Goal: Download file/media

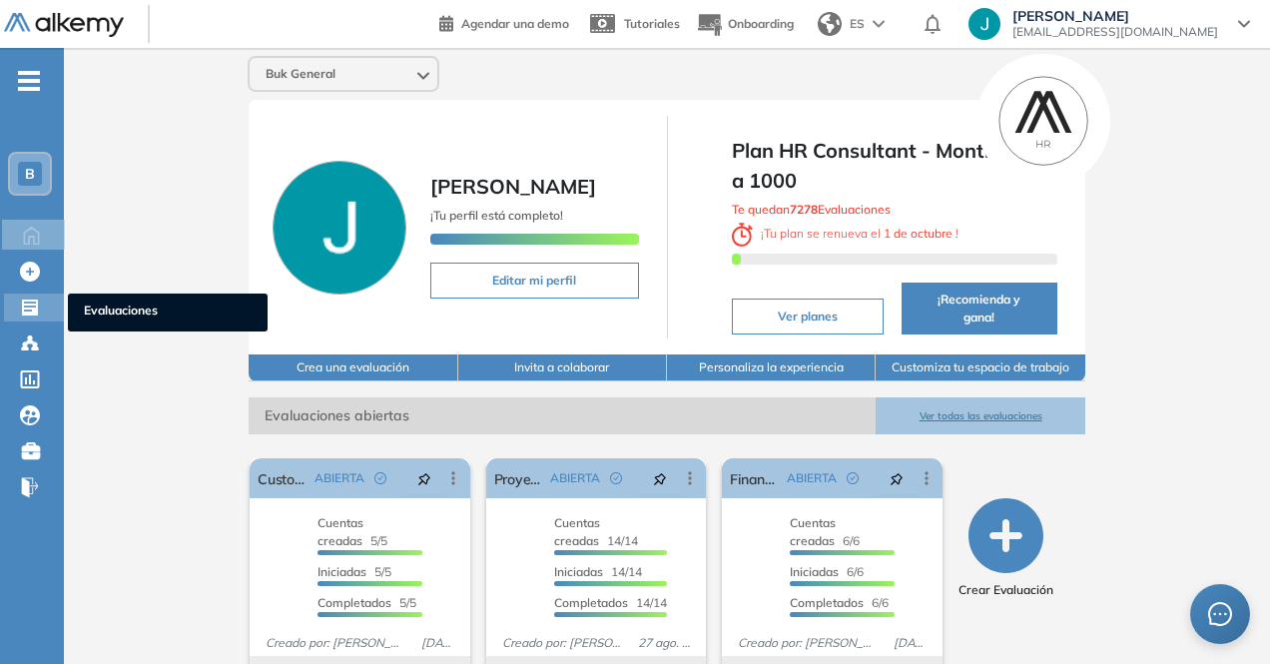
click at [35, 308] on icon at bounding box center [30, 308] width 16 height 16
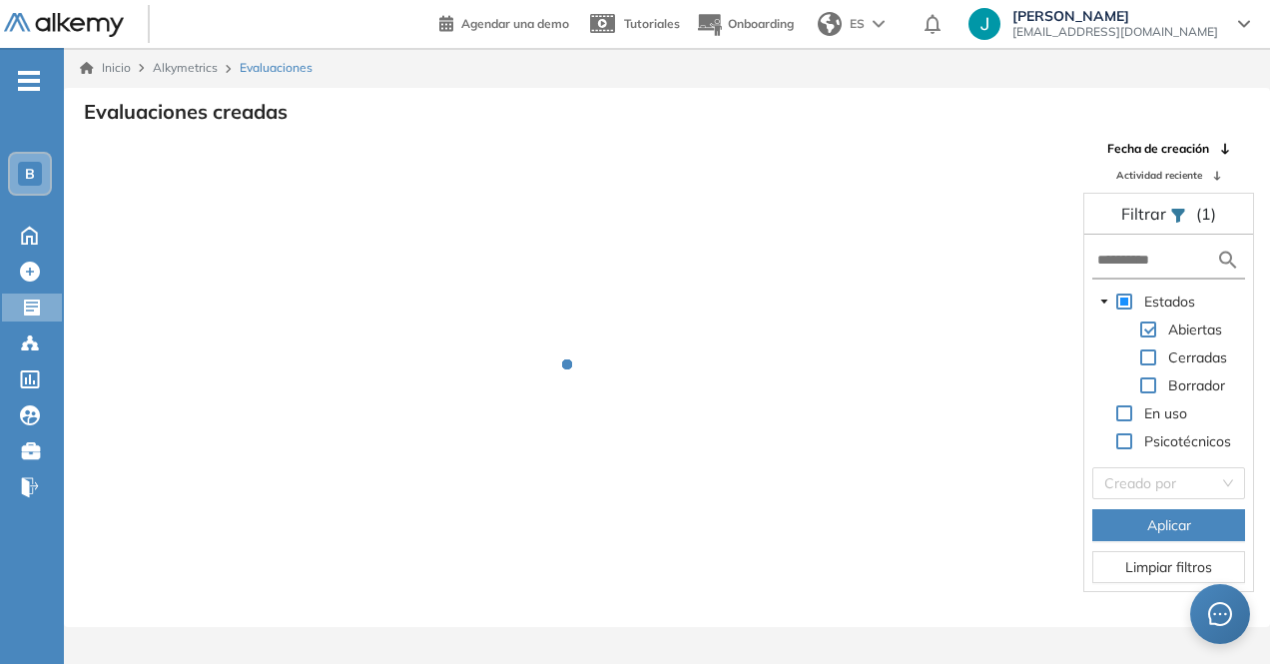
click at [1103, 271] on form at bounding box center [1169, 261] width 153 height 37
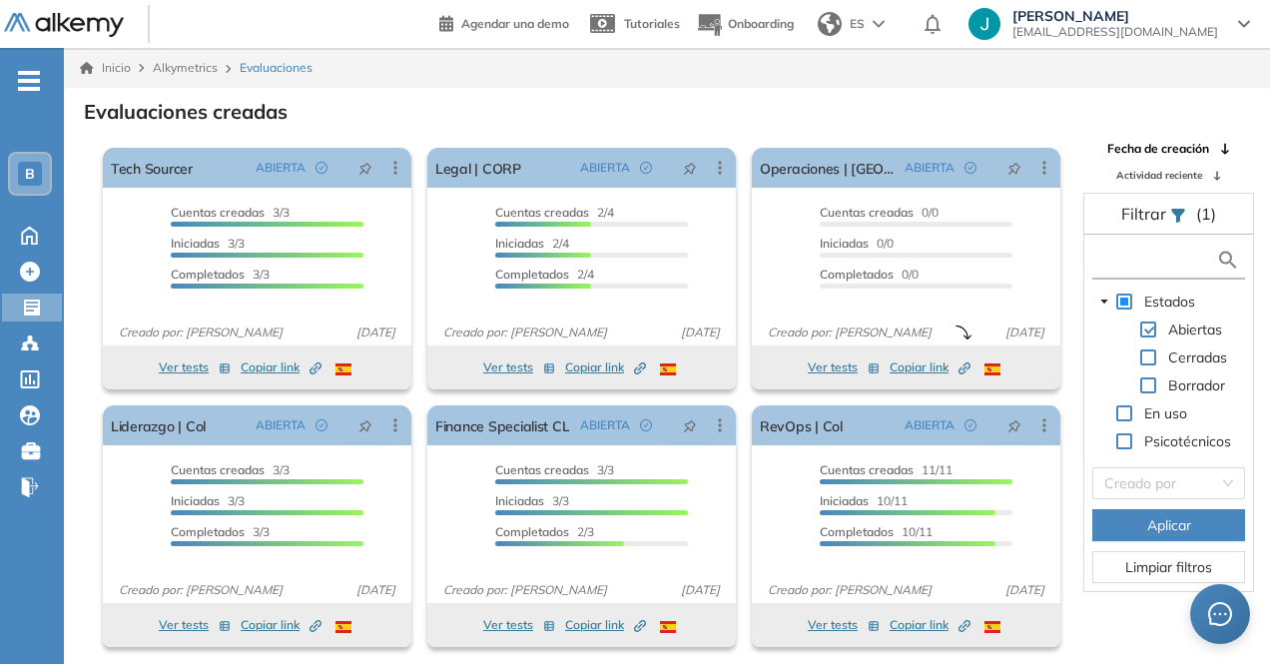
click at [1106, 259] on input "text" at bounding box center [1157, 260] width 119 height 21
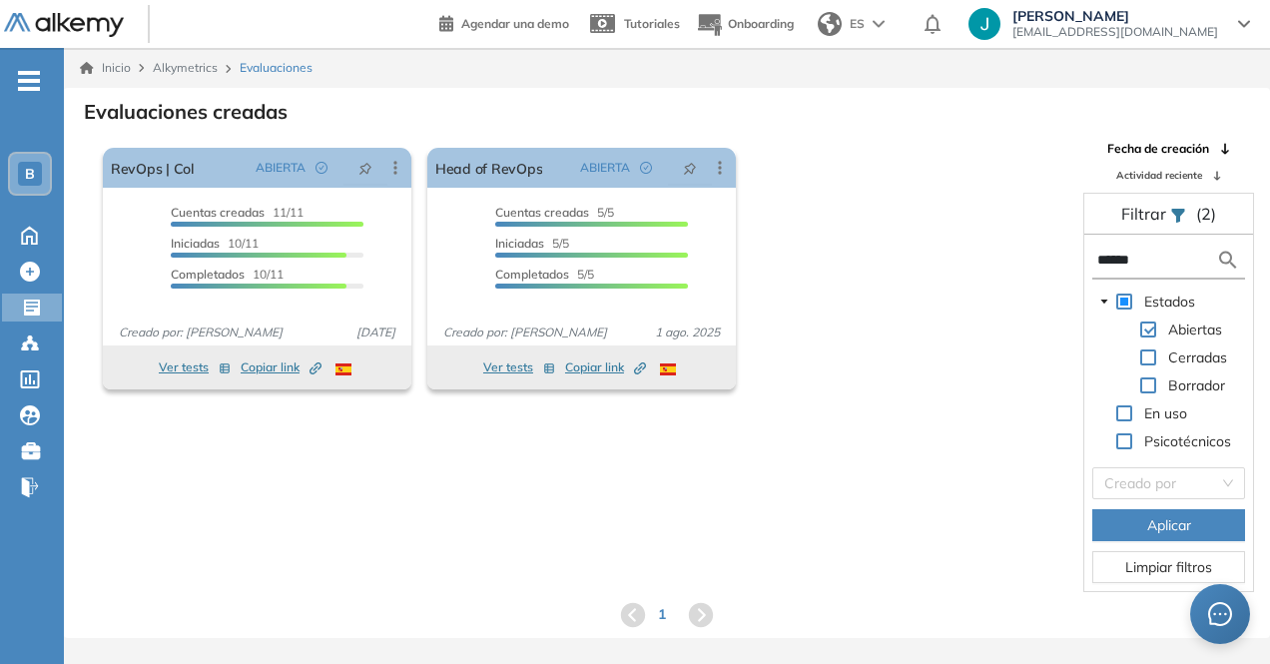
type input "******"
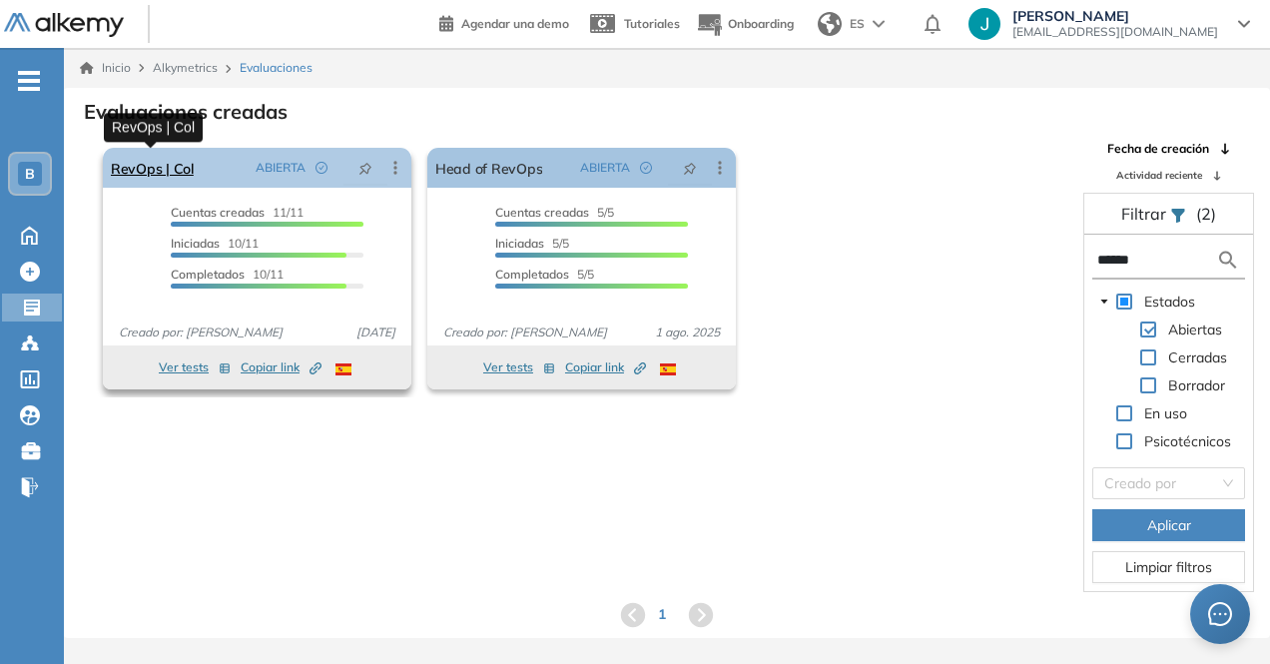
click at [182, 175] on link "RevOps | Col" at bounding box center [152, 168] width 83 height 40
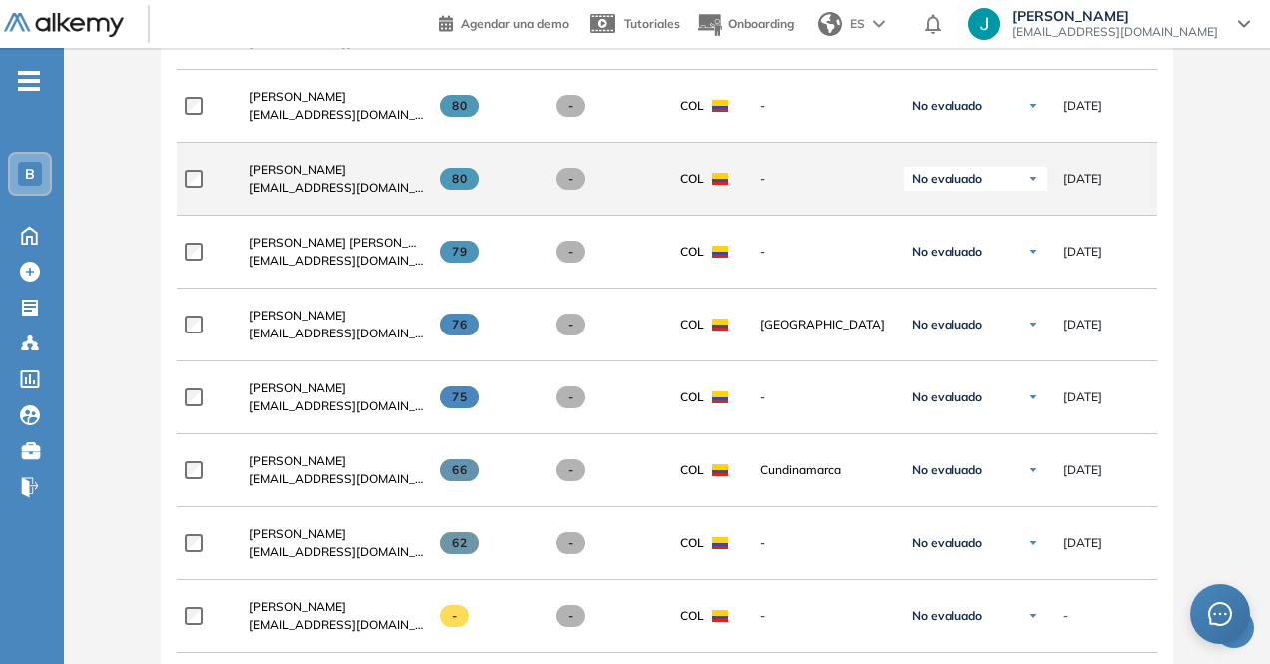
scroll to position [699, 0]
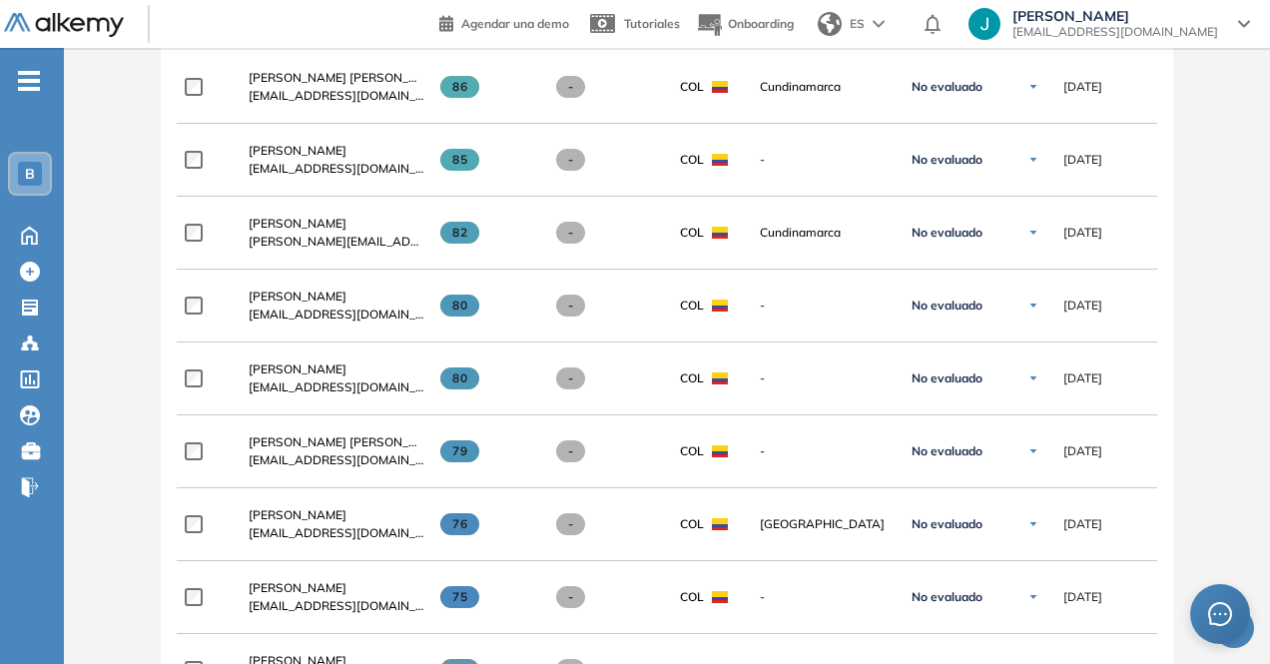
click at [288, 231] on span "[PERSON_NAME]" at bounding box center [298, 223] width 98 height 15
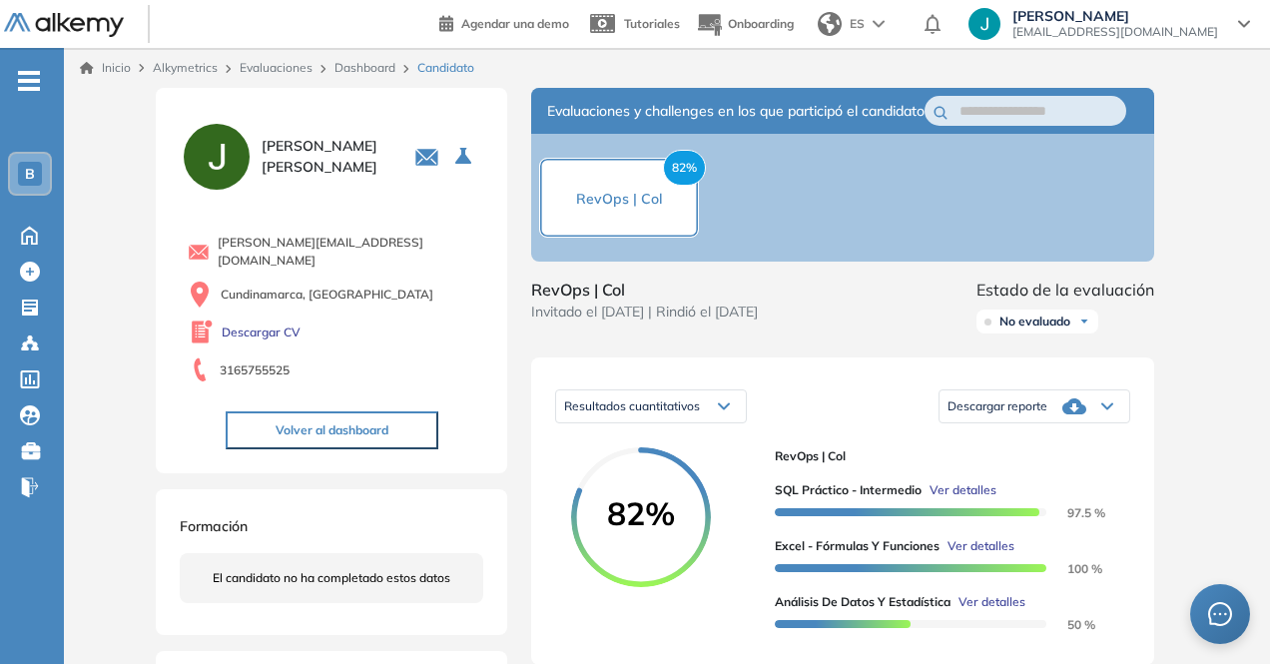
click at [1065, 408] on div "Descargar reporte" at bounding box center [1035, 406] width 190 height 40
click at [1056, 481] on li "Descargar informe resumido" at bounding box center [1023, 471] width 149 height 20
click at [156, 325] on div "[PERSON_NAME] [EMAIL_ADDRESS][DOMAIN_NAME] Cundinamarca, [GEOGRAPHIC_DATA] Desc…" at bounding box center [332, 280] width 352 height 385
